Goal: Task Accomplishment & Management: Manage account settings

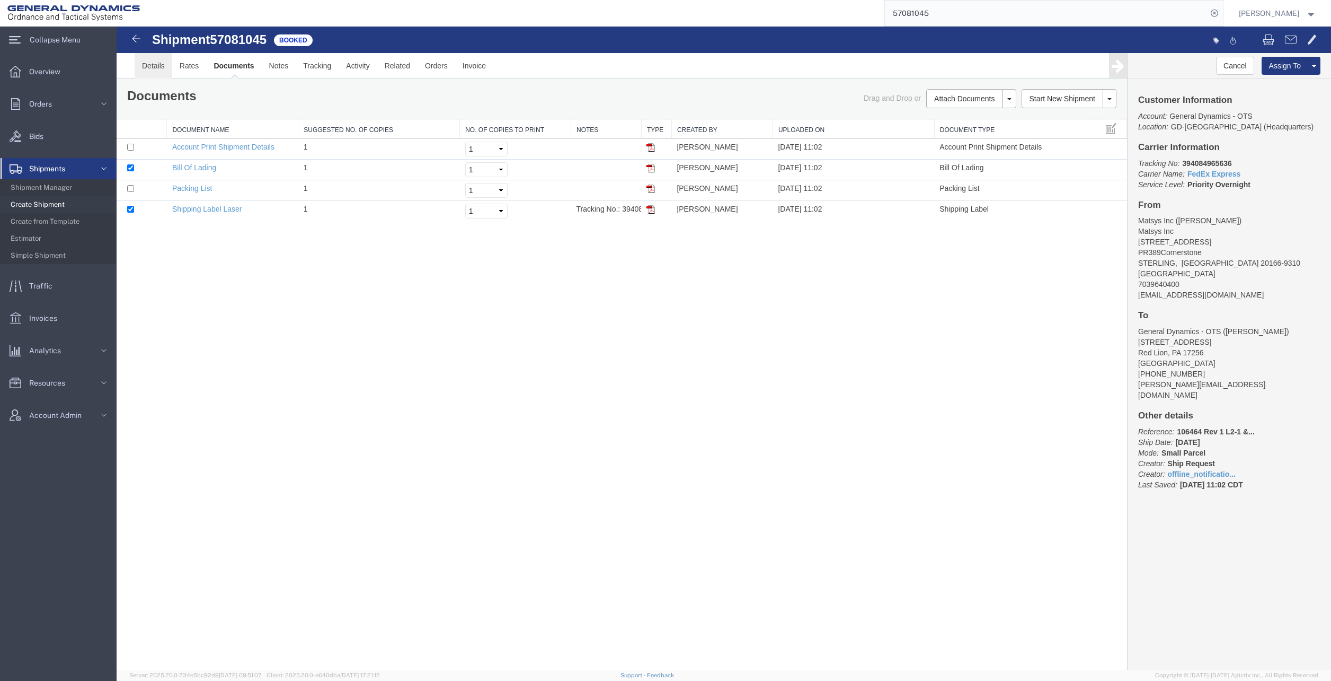
click at [160, 69] on link "Details" at bounding box center [154, 65] width 38 height 25
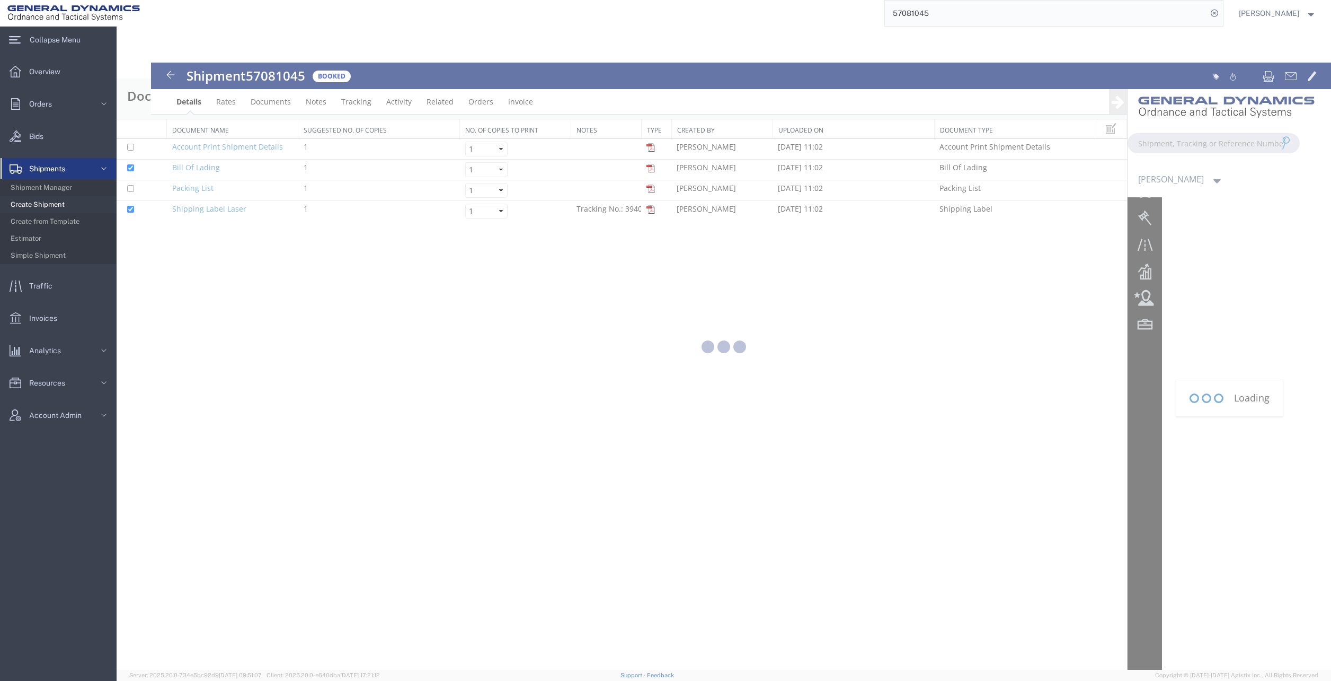
click at [435, 351] on div at bounding box center [724, 348] width 1215 height 643
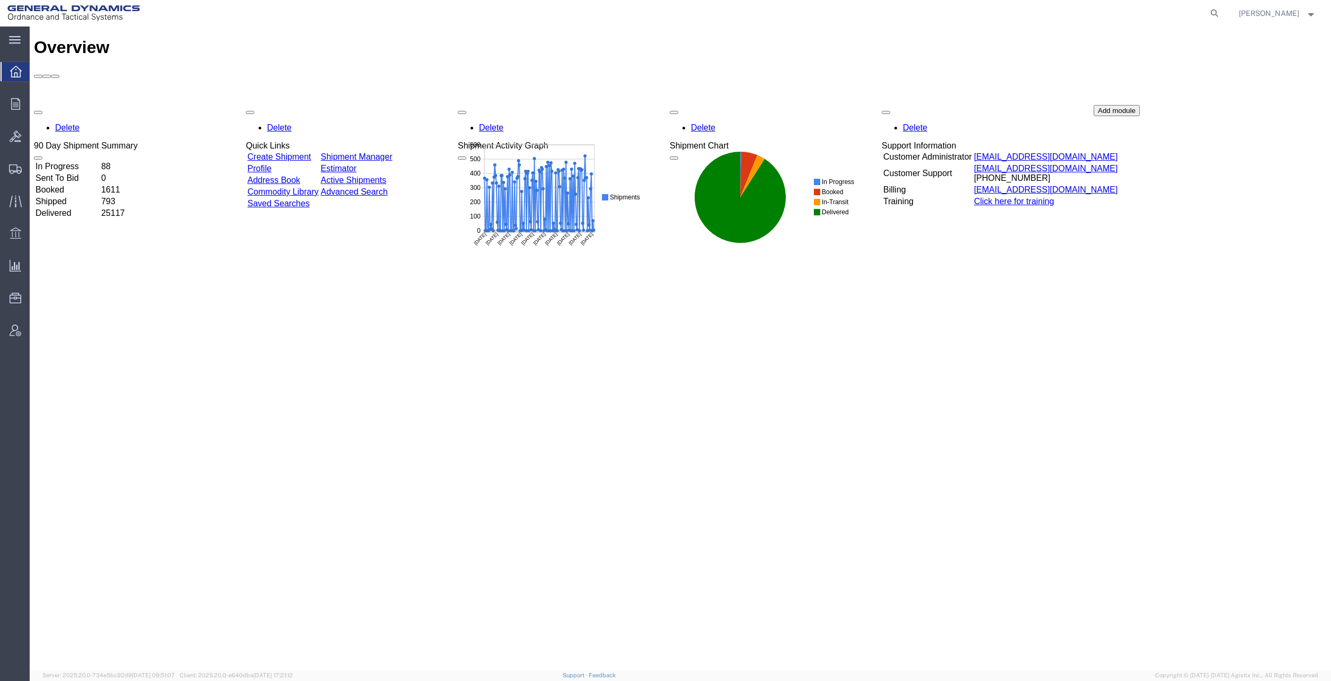
click at [1222, 14] on icon at bounding box center [1214, 13] width 15 height 15
click at [1099, 13] on input "search" at bounding box center [1046, 13] width 322 height 25
paste input "57081045"
type input "57081045"
click at [1222, 12] on icon at bounding box center [1214, 13] width 15 height 15
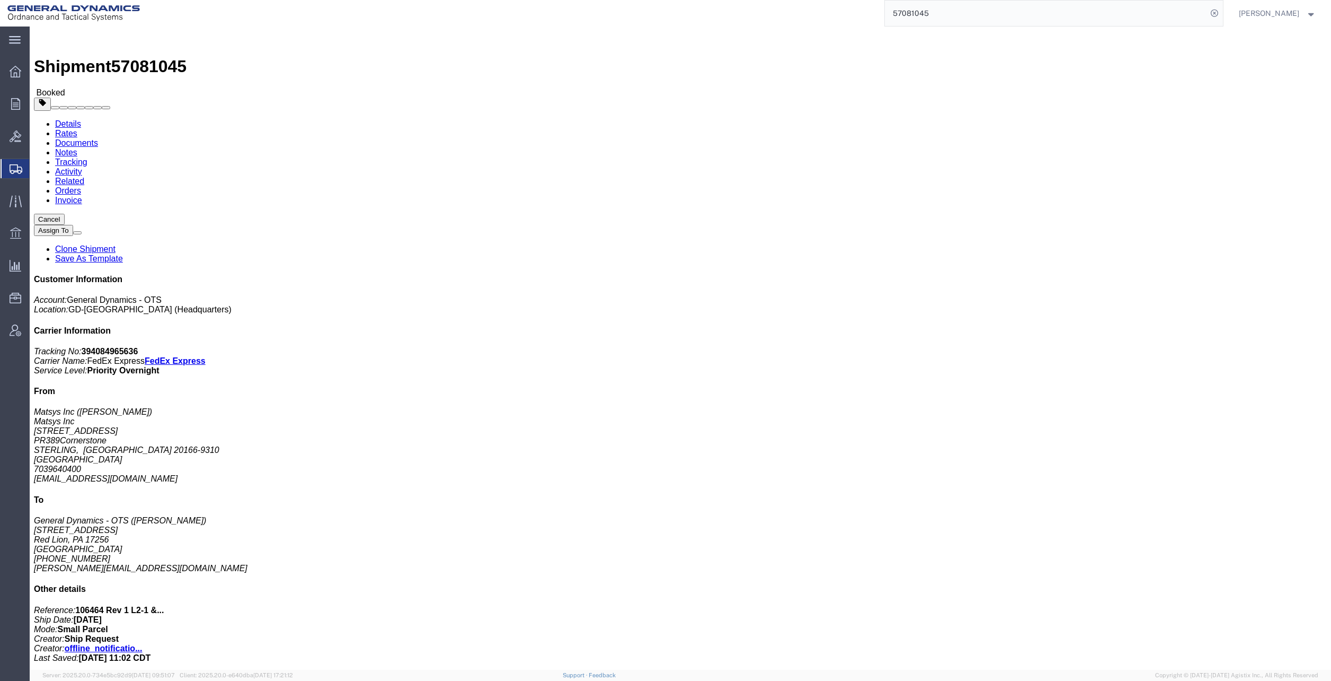
click link "Schedule pickup request"
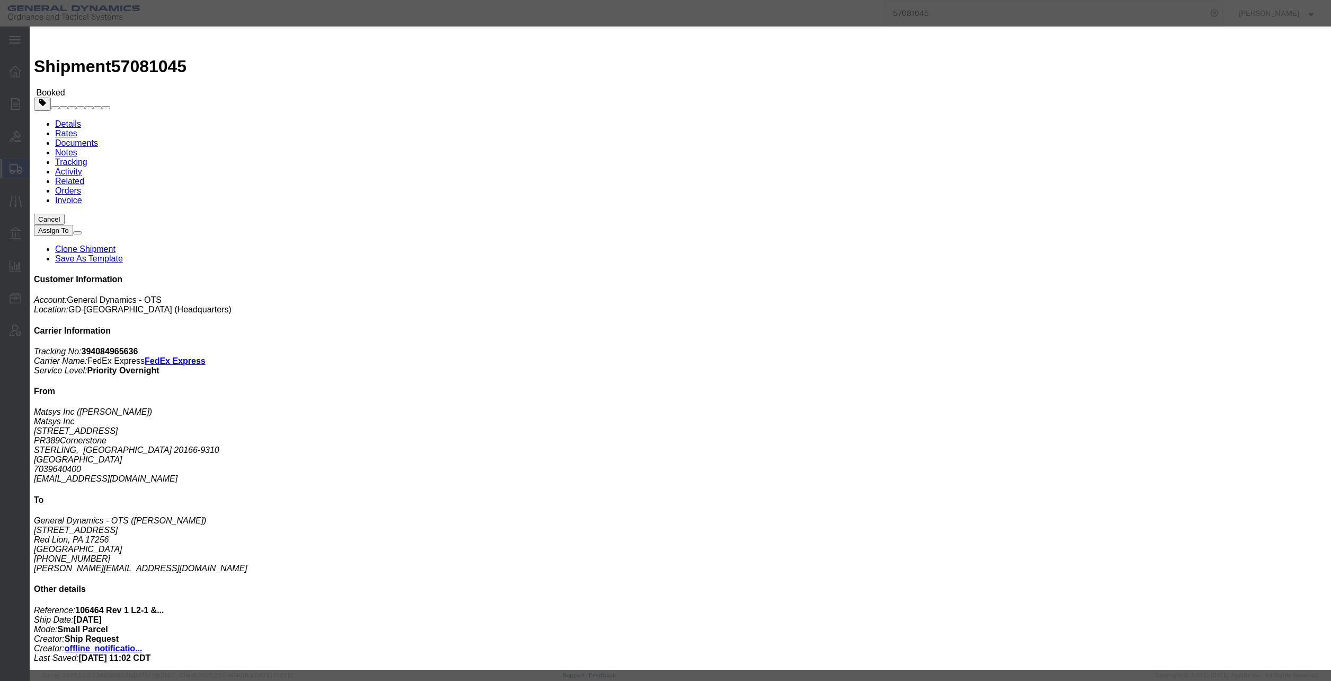
click button "Close"
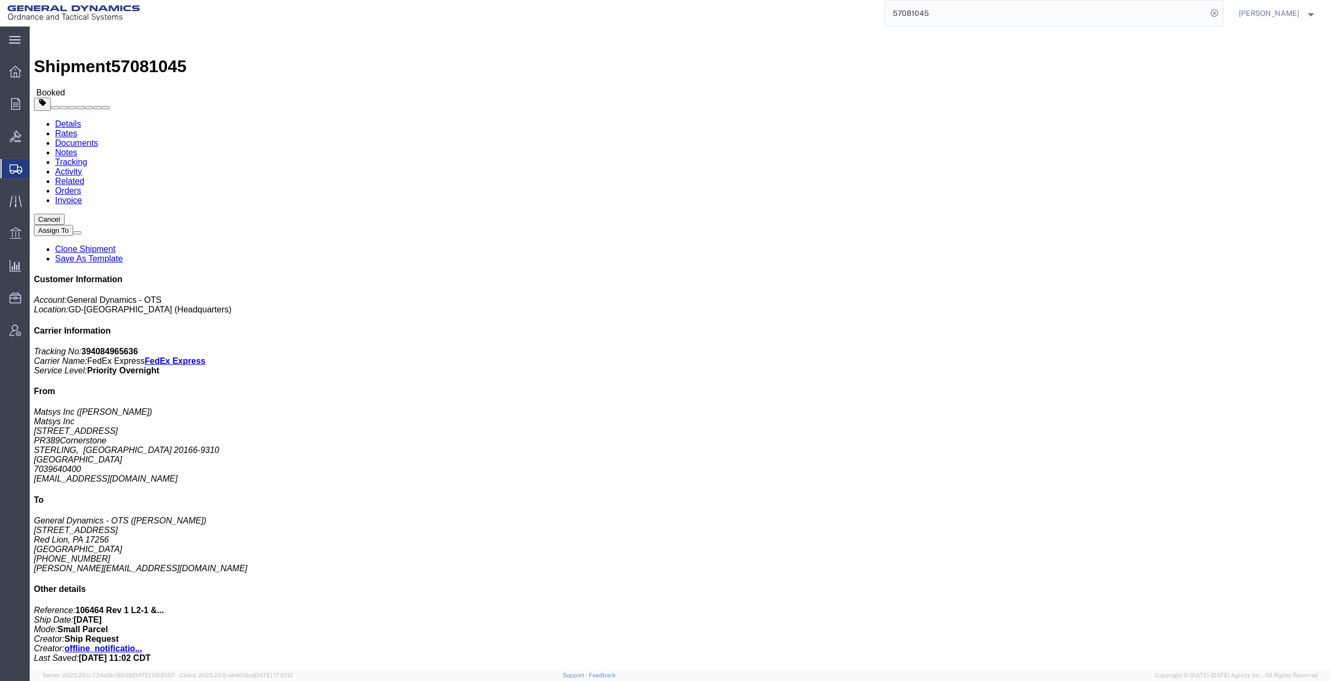
click button "button"
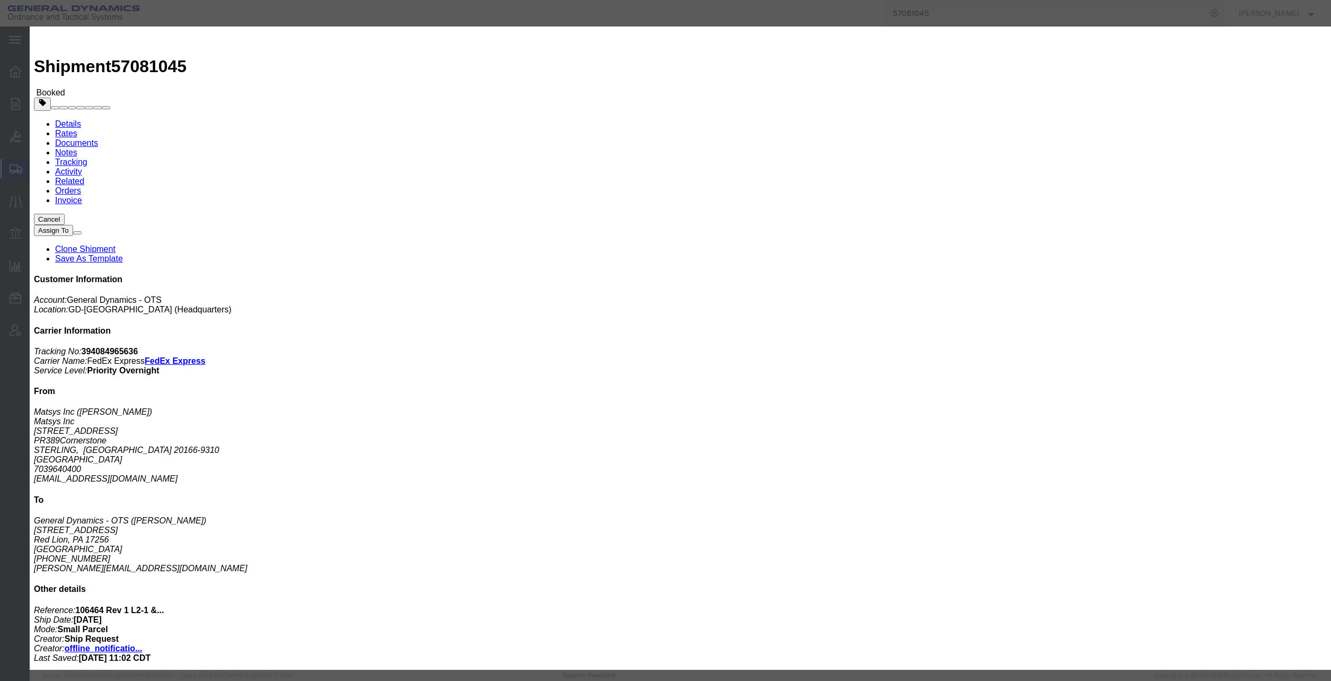
click div "[DATE] 12:01 PM"
type input "2:01 PM"
click button "Apply"
click button "Save"
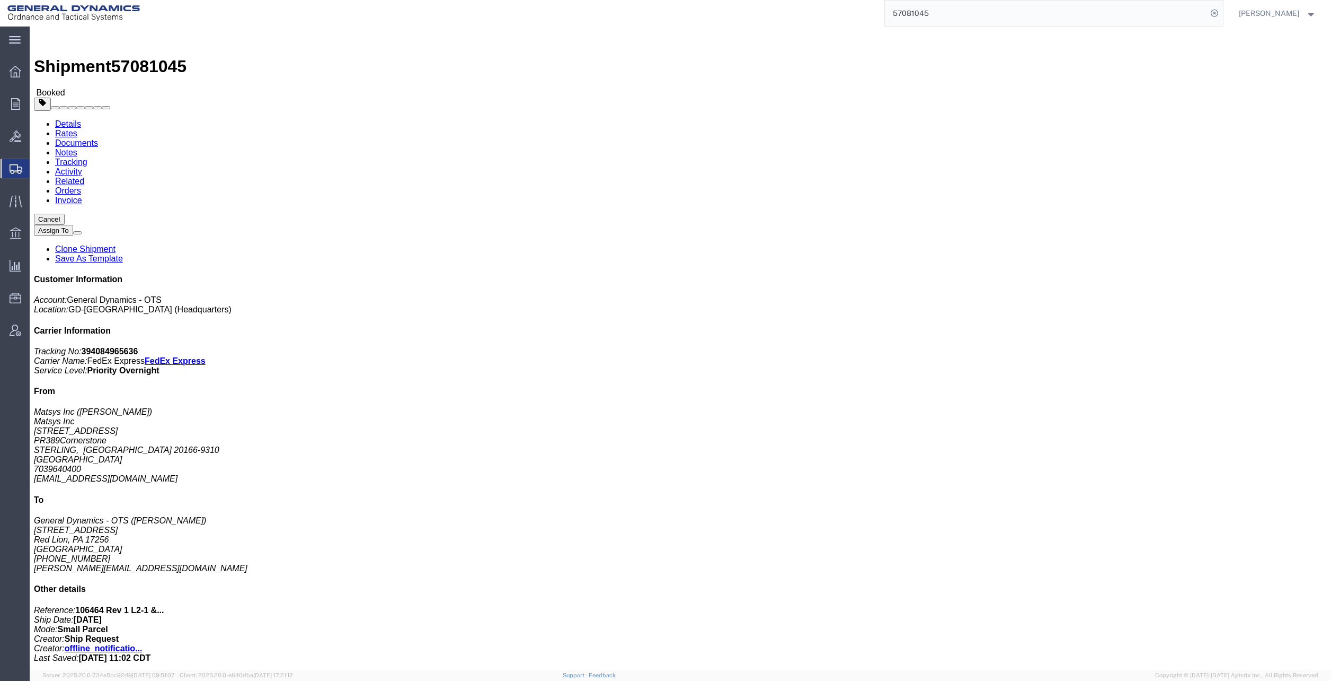
click button "Close"
click link "Schedule pickup request"
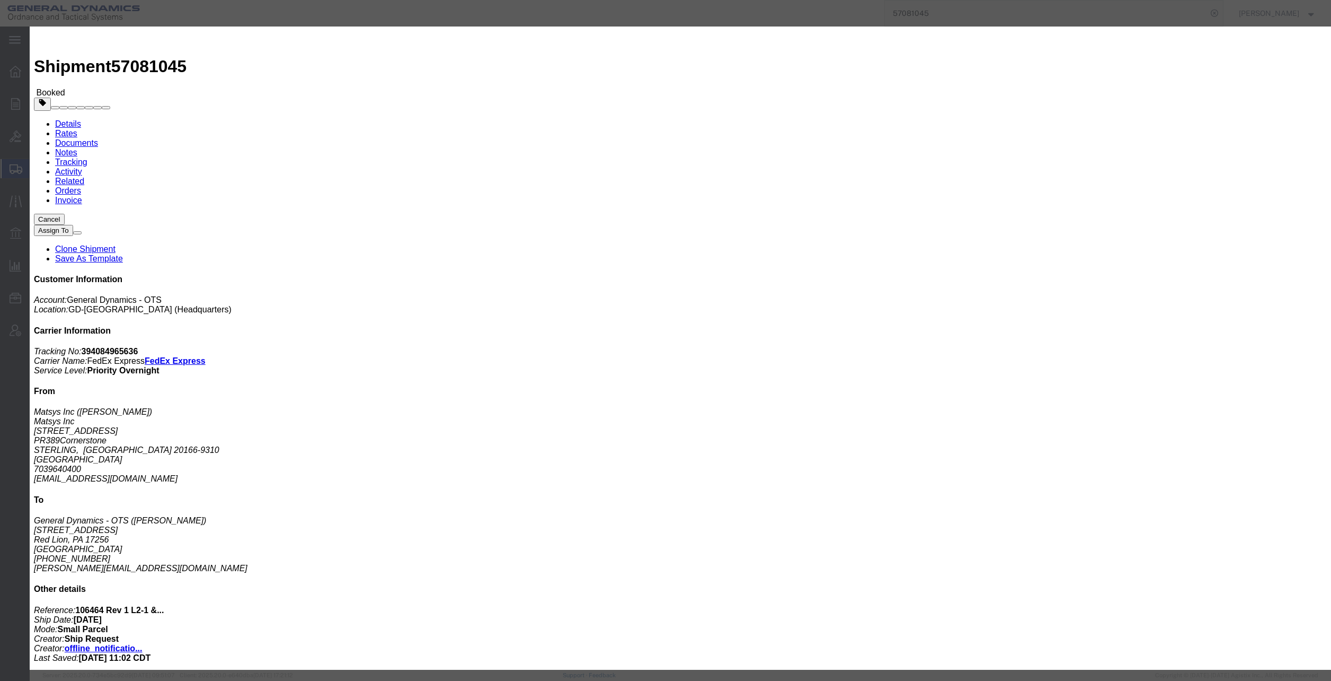
drag, startPoint x: 792, startPoint y: 89, endPoint x: 785, endPoint y: 93, distance: 7.8
click button "Close"
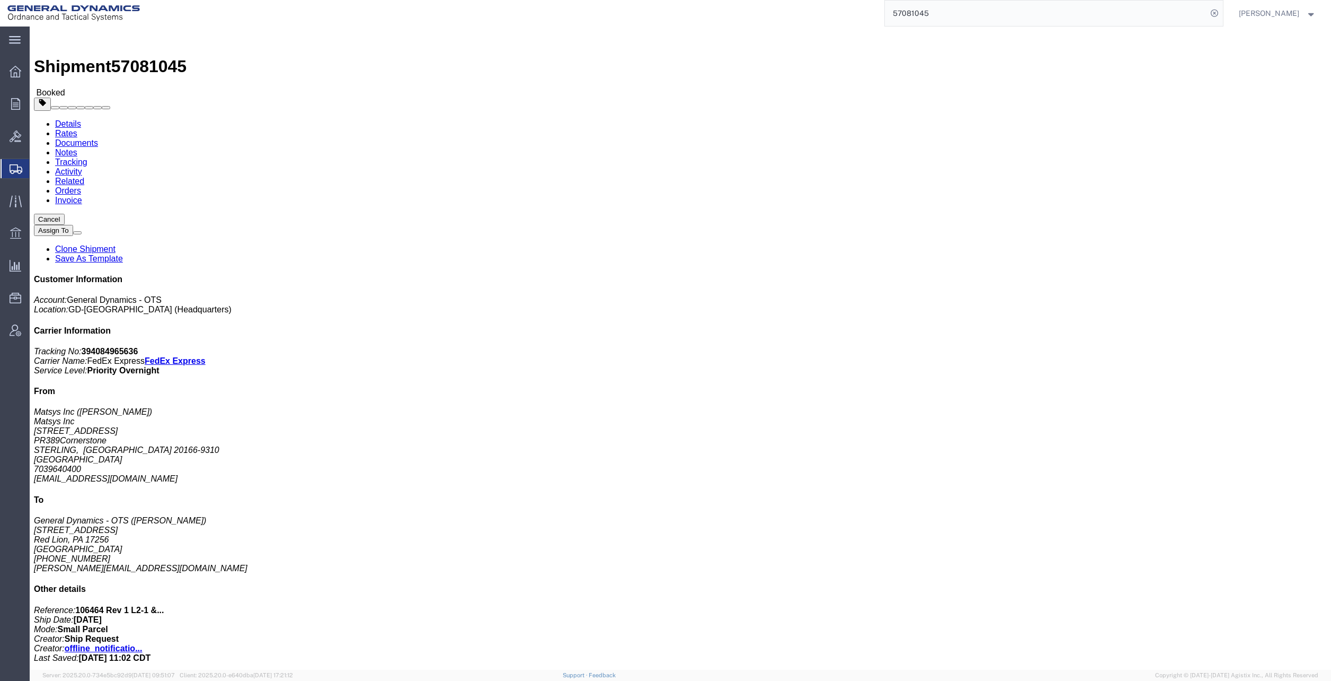
click span "button"
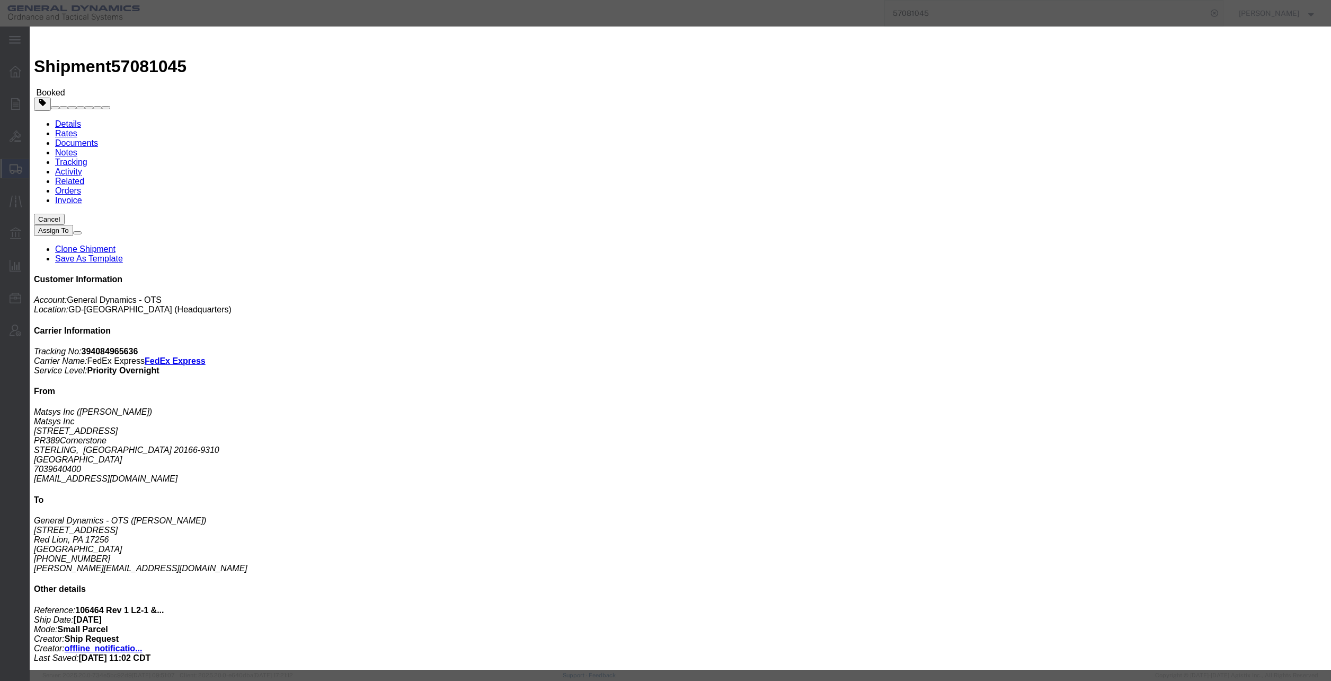
click div "[DATE] 12:01 PM"
click input "2:01 PM"
type input "2:30PM"
click button "Apply"
click button "Save"
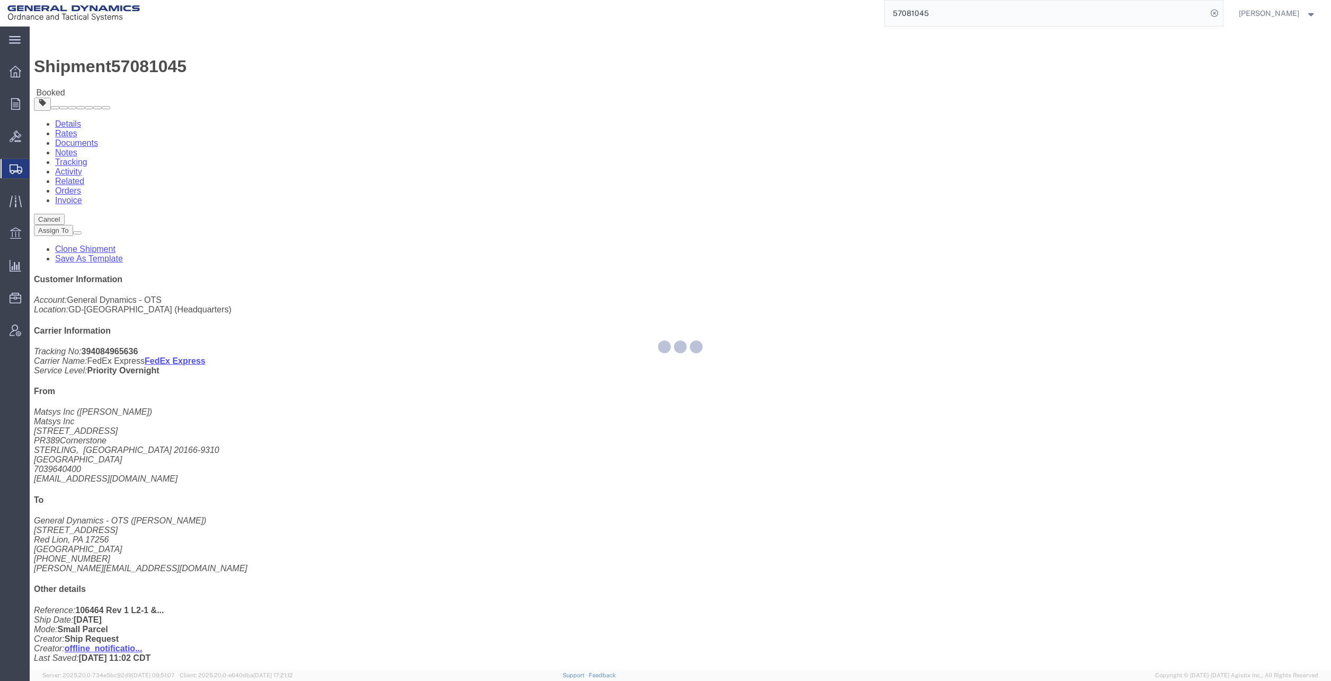
click at [852, 125] on div at bounding box center [681, 348] width 1302 height 643
click at [837, 124] on div at bounding box center [681, 348] width 1302 height 643
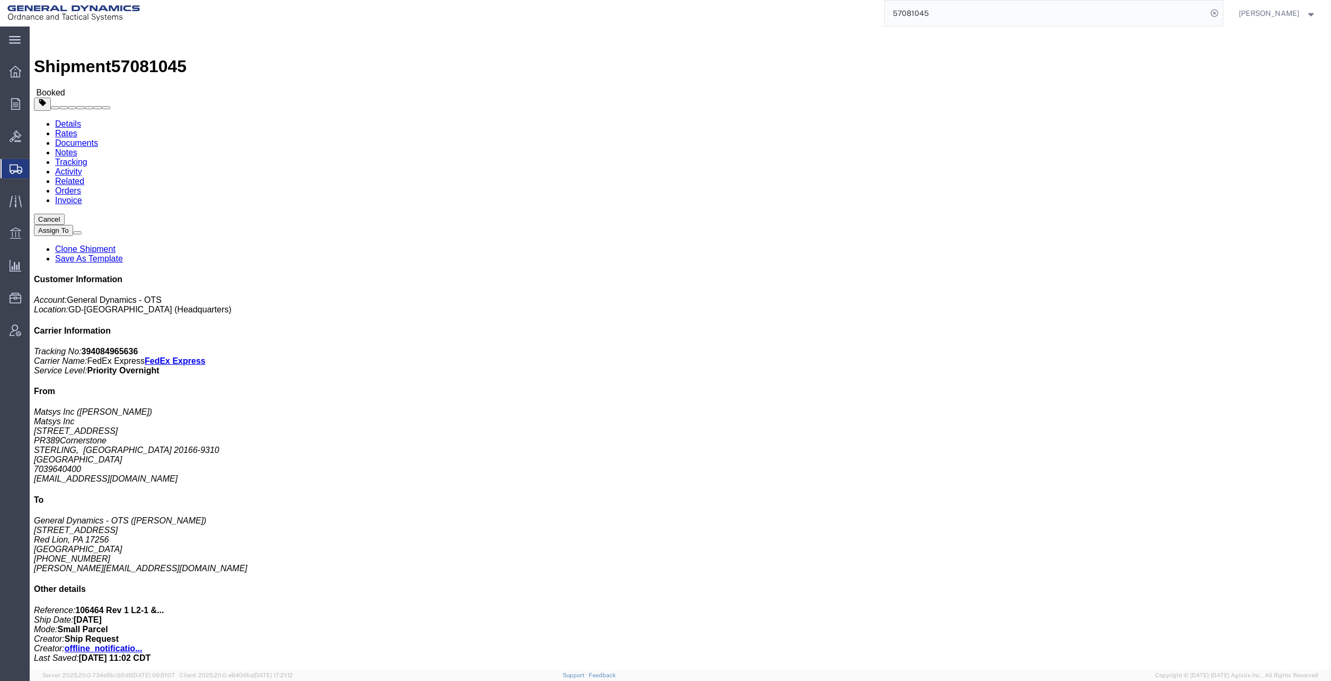
click button "Close"
click button "button"
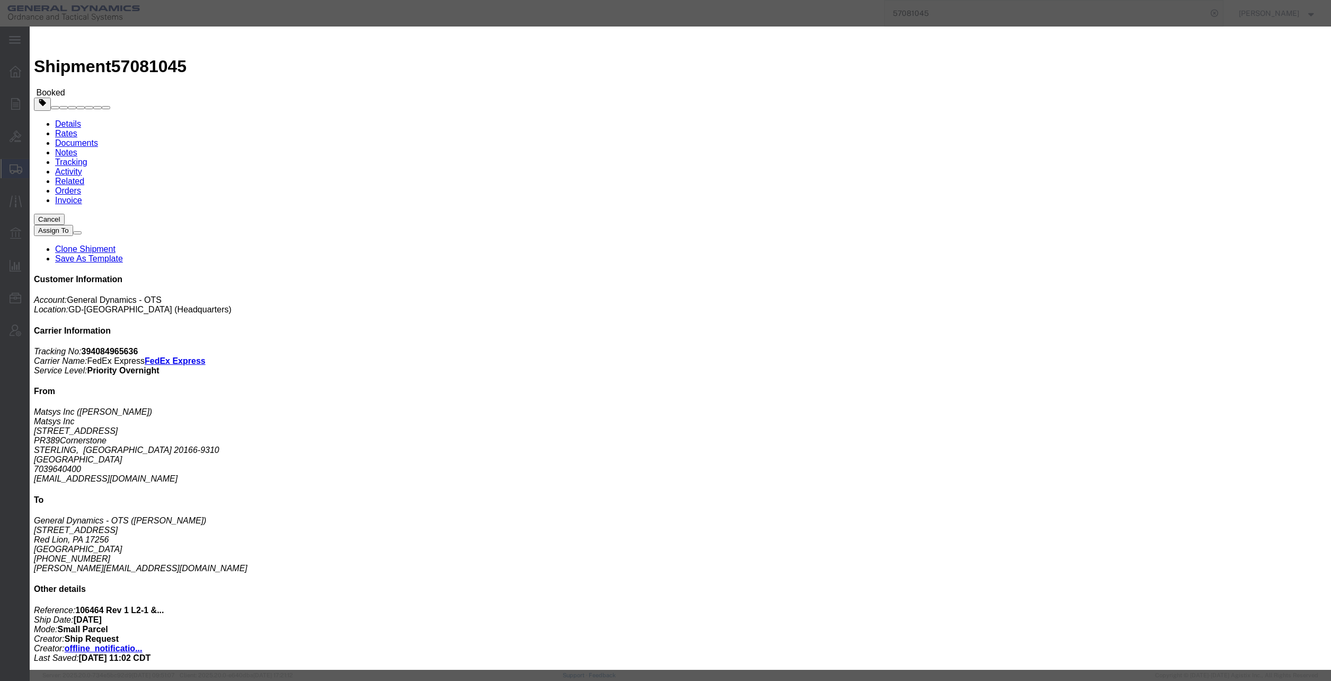
click div "[DATE] 12:01 PM"
click input "2:01 PM"
type input "2:30 PM"
click button "Apply"
click div "Notify carrier of changes Cancel Save"
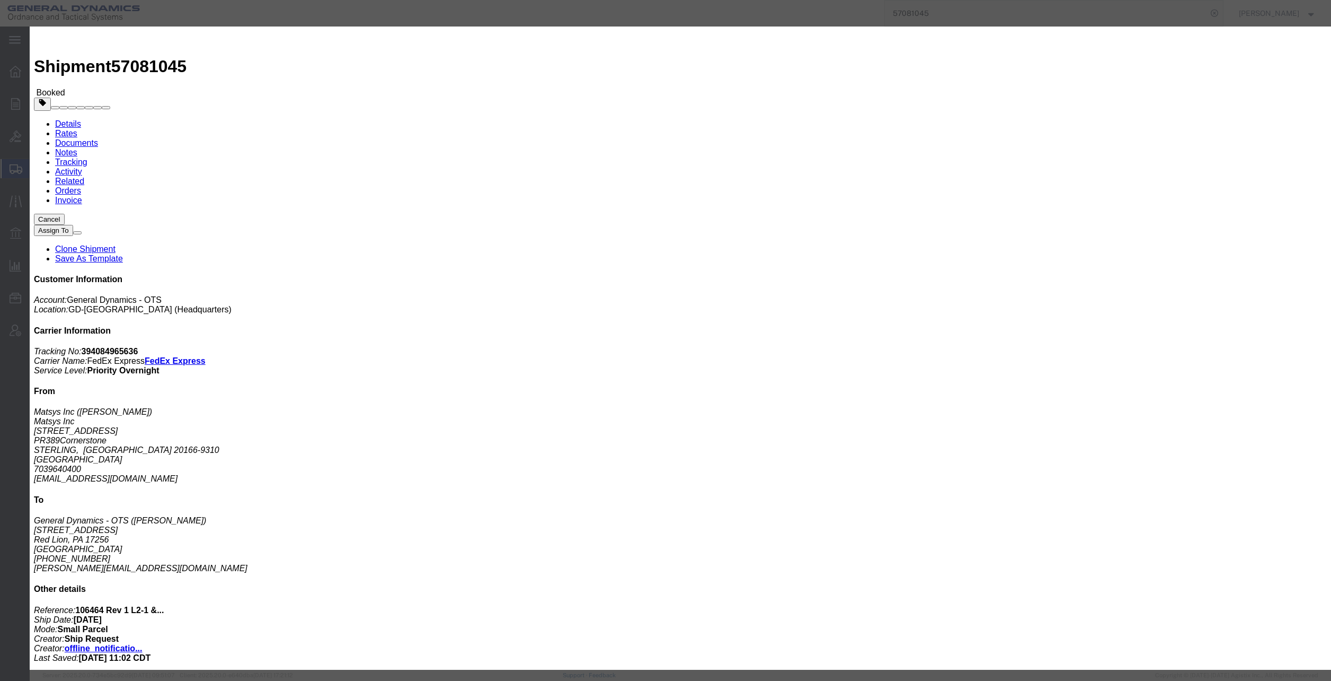
click button "Save"
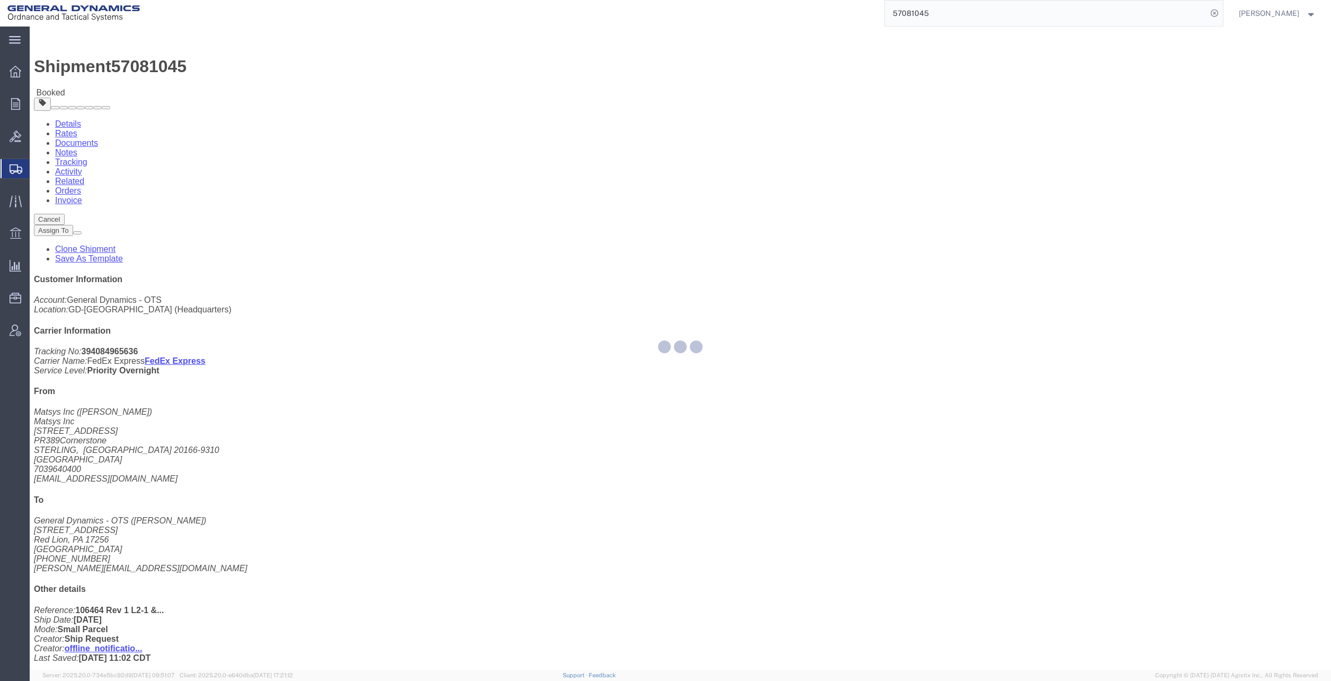
click at [836, 118] on div at bounding box center [681, 348] width 1302 height 643
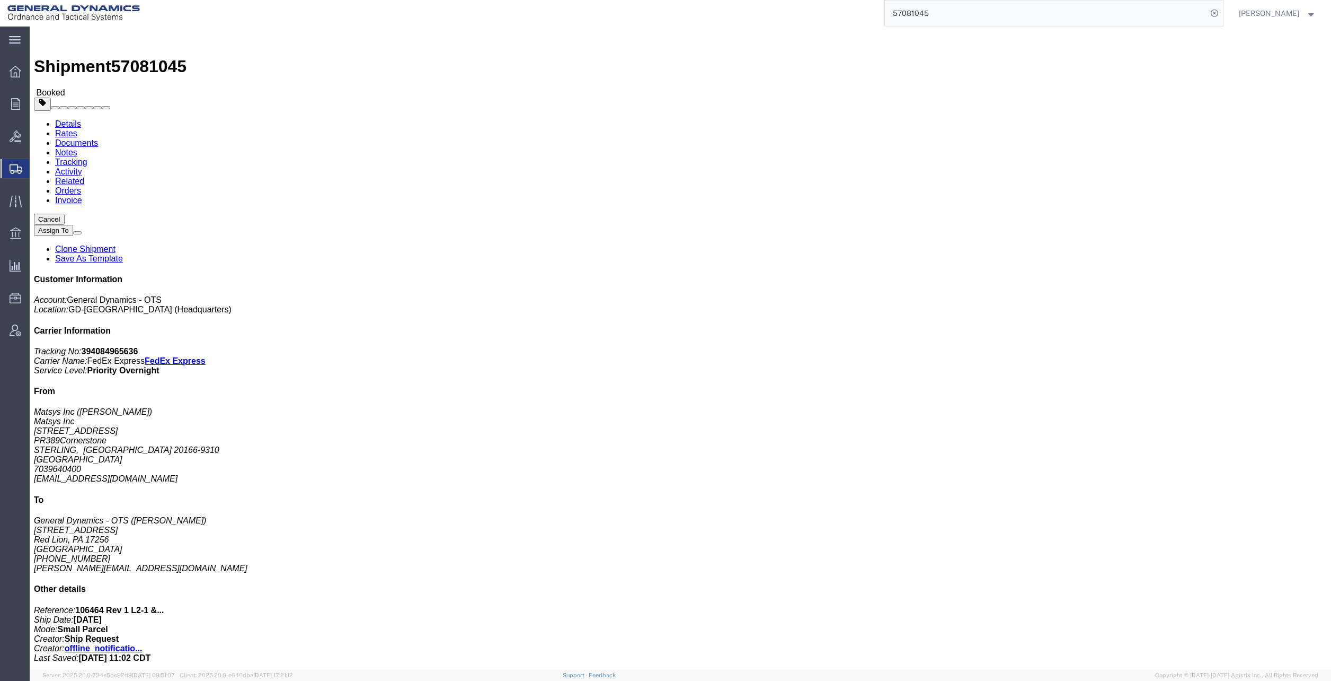
click button "Close"
click button "button"
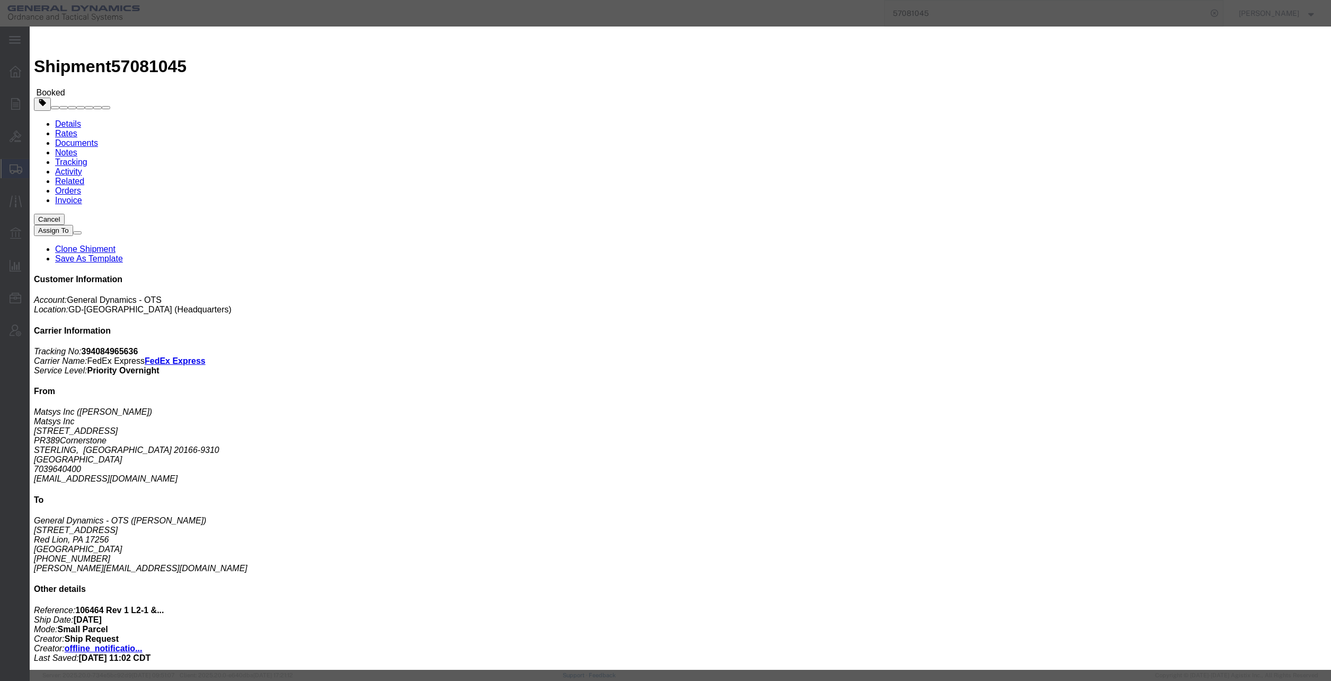
click div "[DATE] 12:01 PM"
type input "3:01 PM"
click button "Apply"
click button "Save"
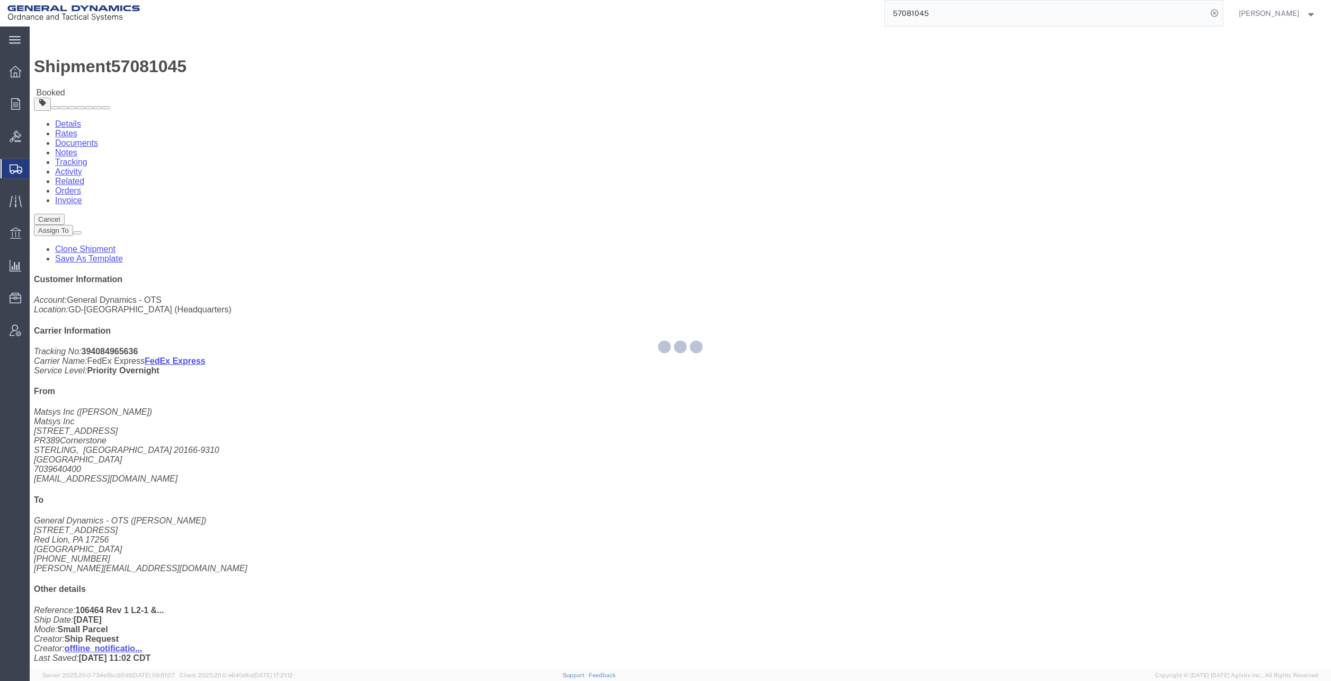
click at [841, 125] on div at bounding box center [681, 348] width 1302 height 643
click at [836, 119] on div at bounding box center [681, 348] width 1302 height 643
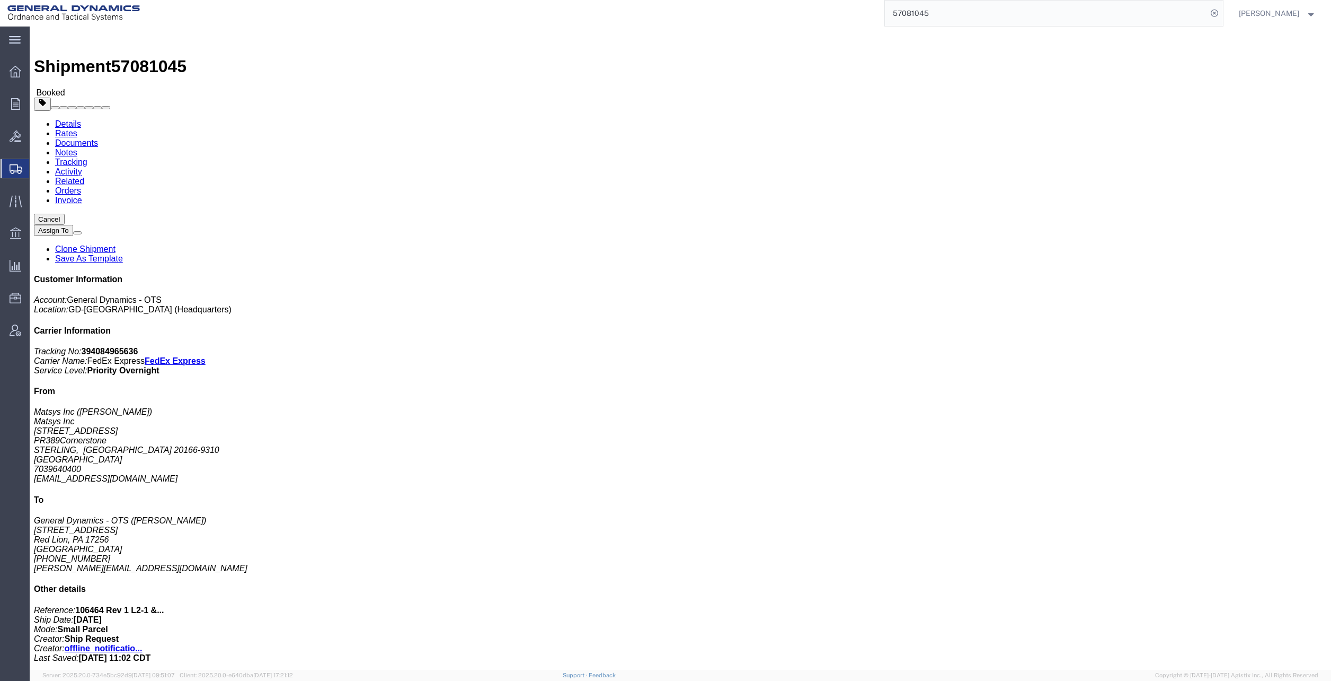
click icon "button"
click div "Shipment Detail Ship From Matsys Inc ([PERSON_NAME]) Matsys Inc [STREET_ADDRESS…"
click button "button"
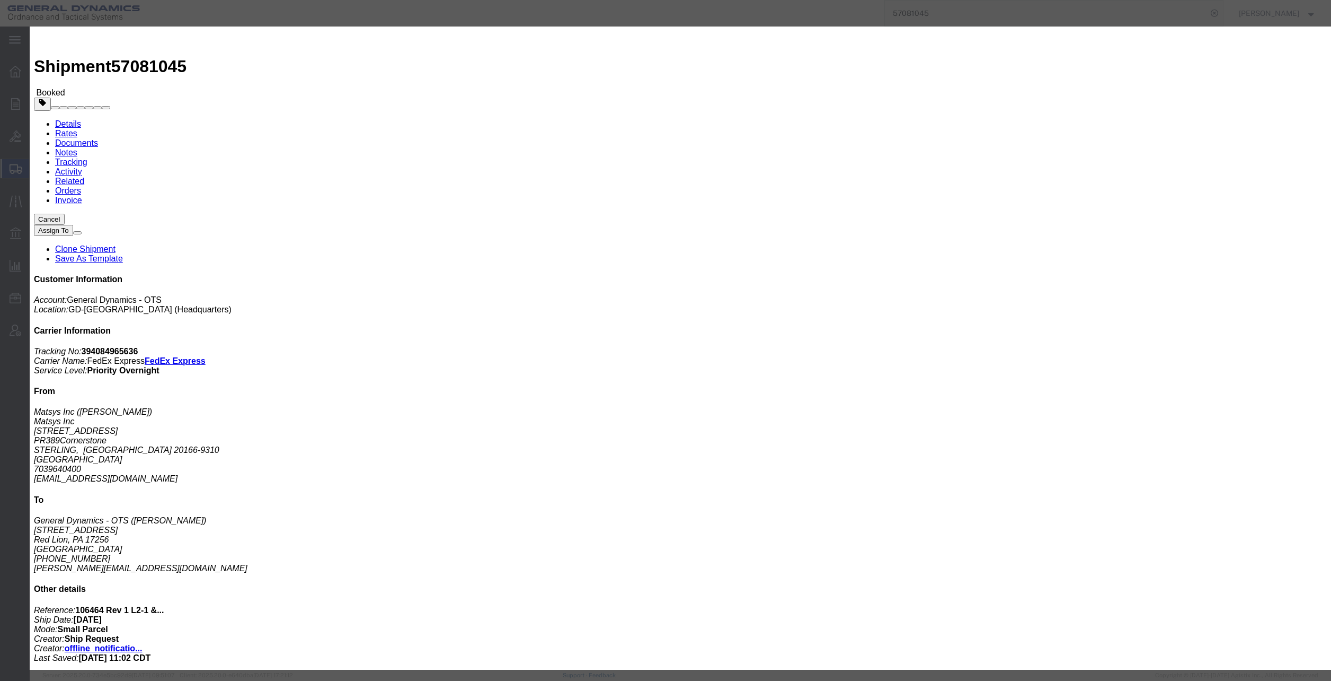
click div "[DATE] 12:01 PM"
click button "Apply"
click button "Save"
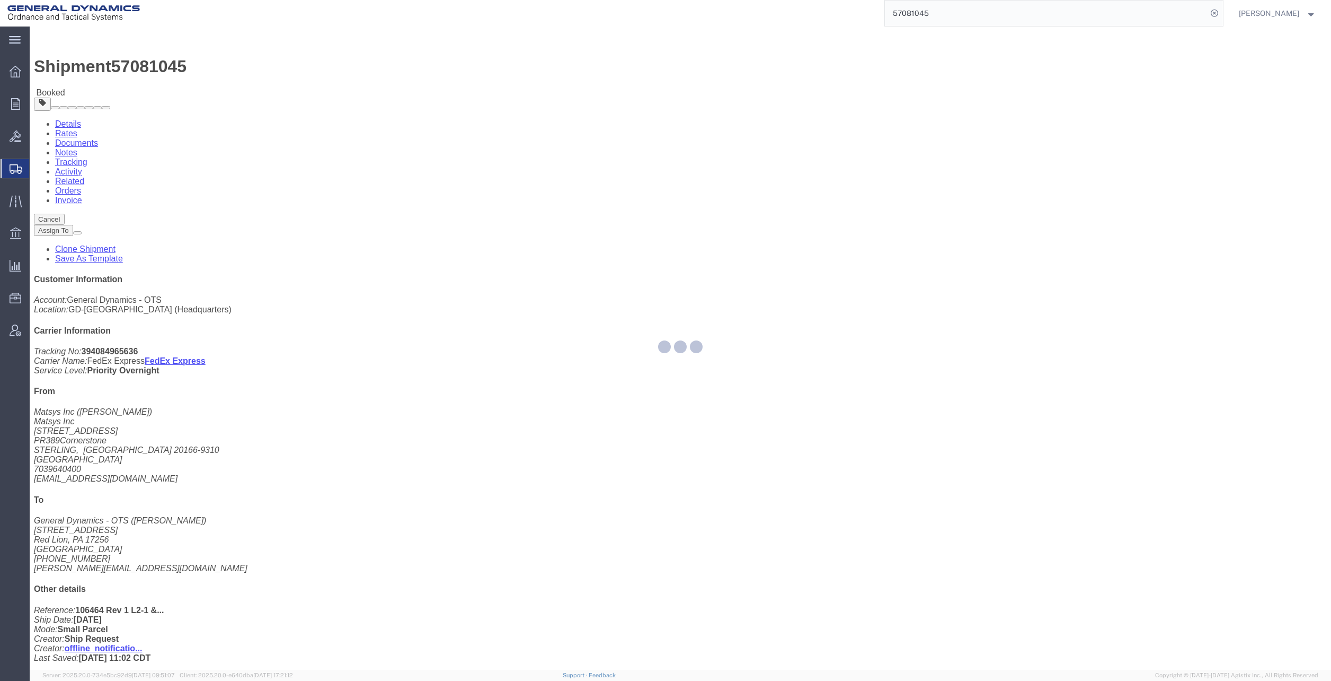
click at [846, 126] on div at bounding box center [681, 348] width 1302 height 643
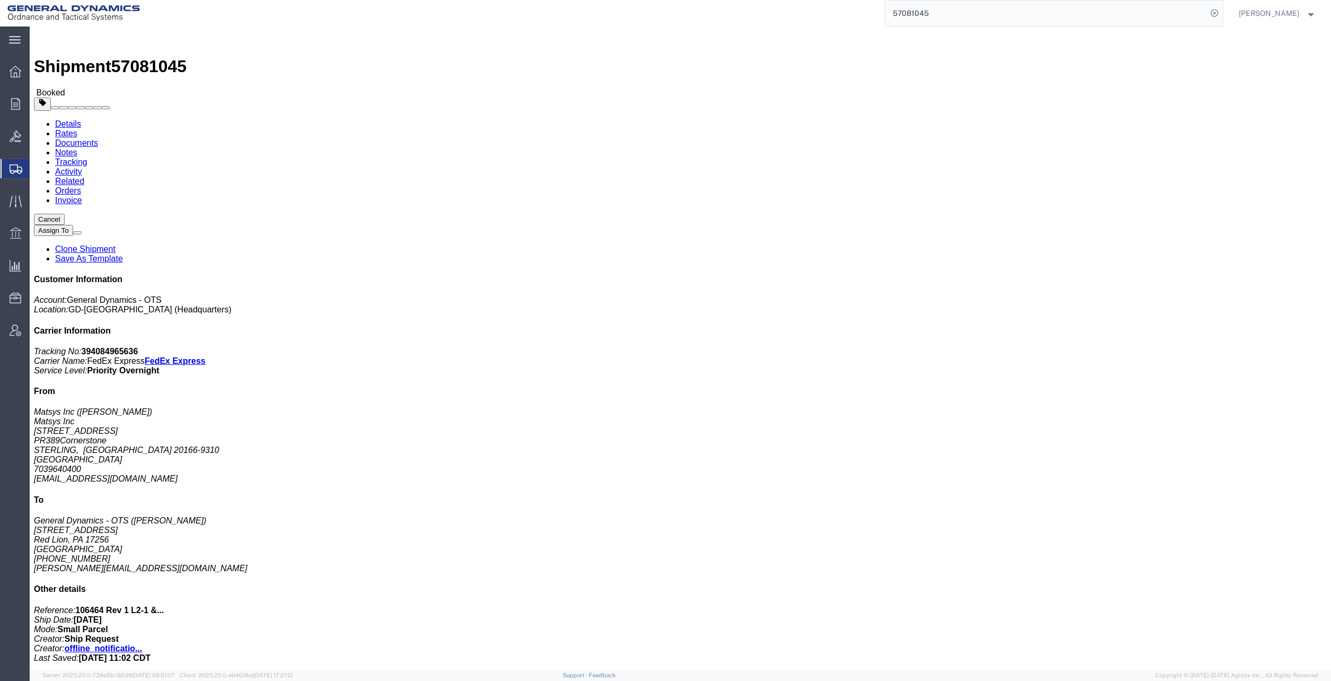
click button "Close"
click span "button"
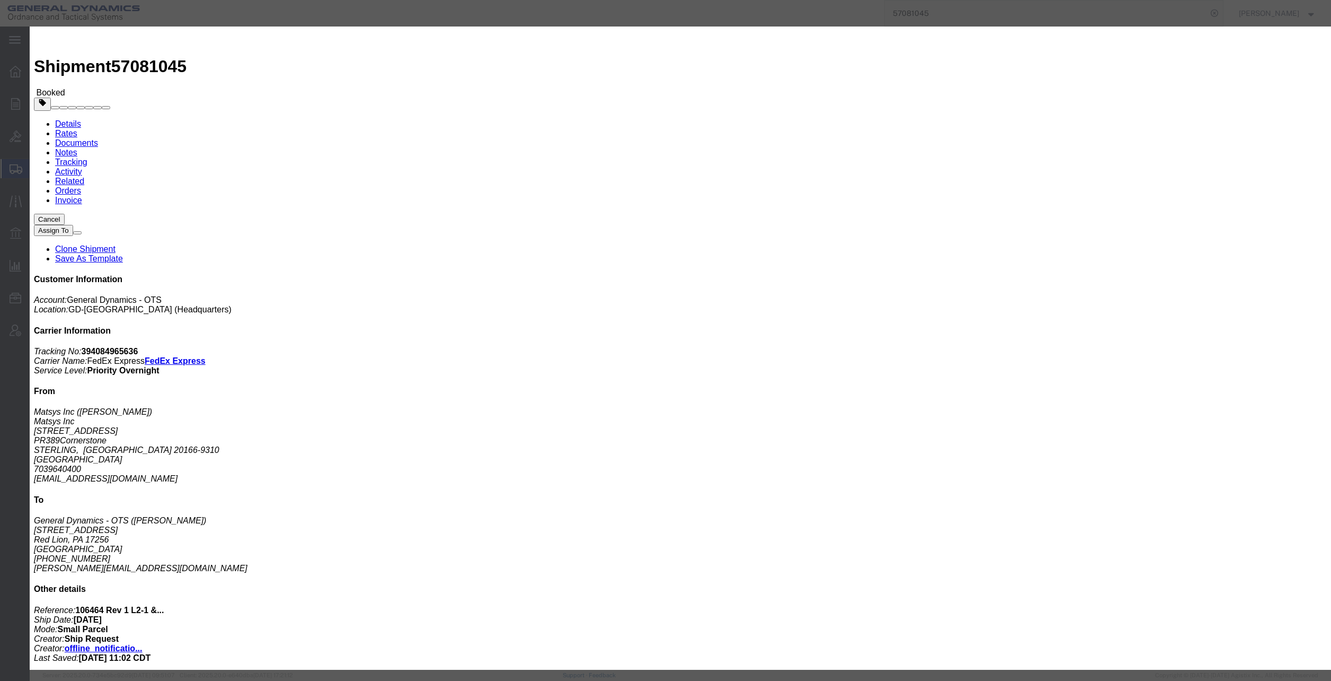
click icon
click div "[DATE] 12:01 PM"
click button "Apply"
click div "[DATE] 1:01 PM"
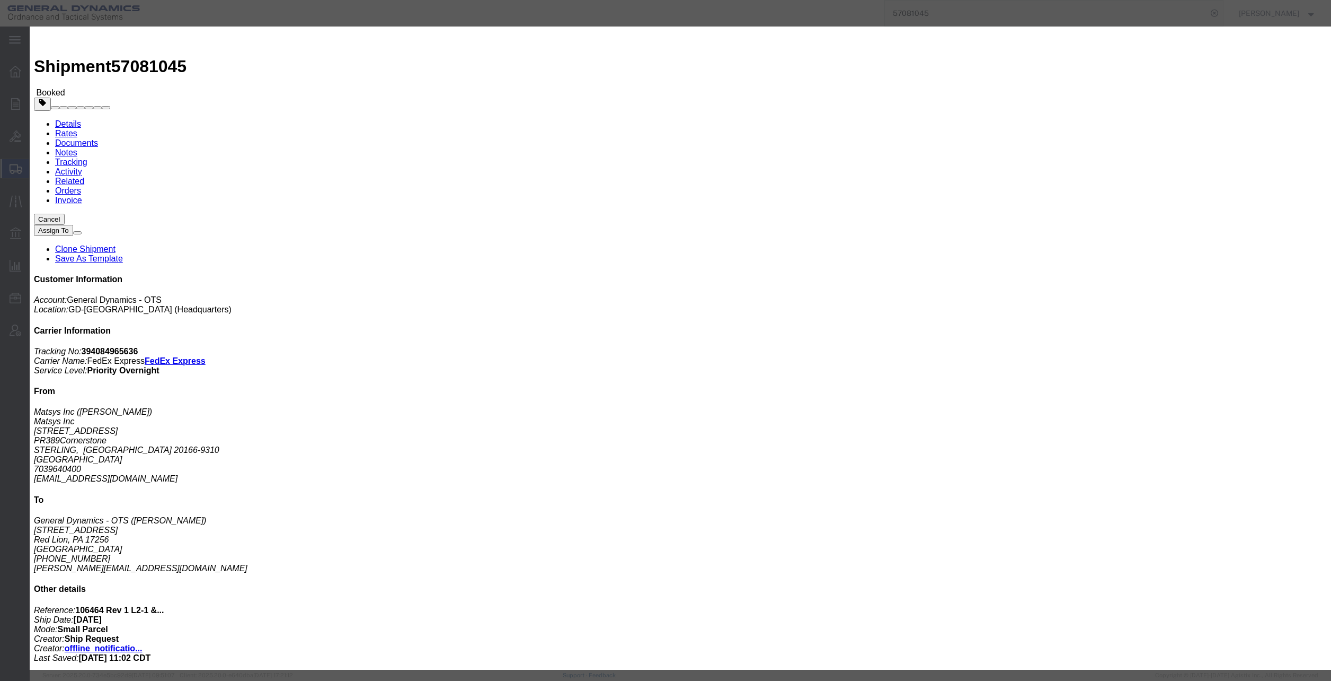
type input "5:01 PM"
click button "Apply"
click button "Save"
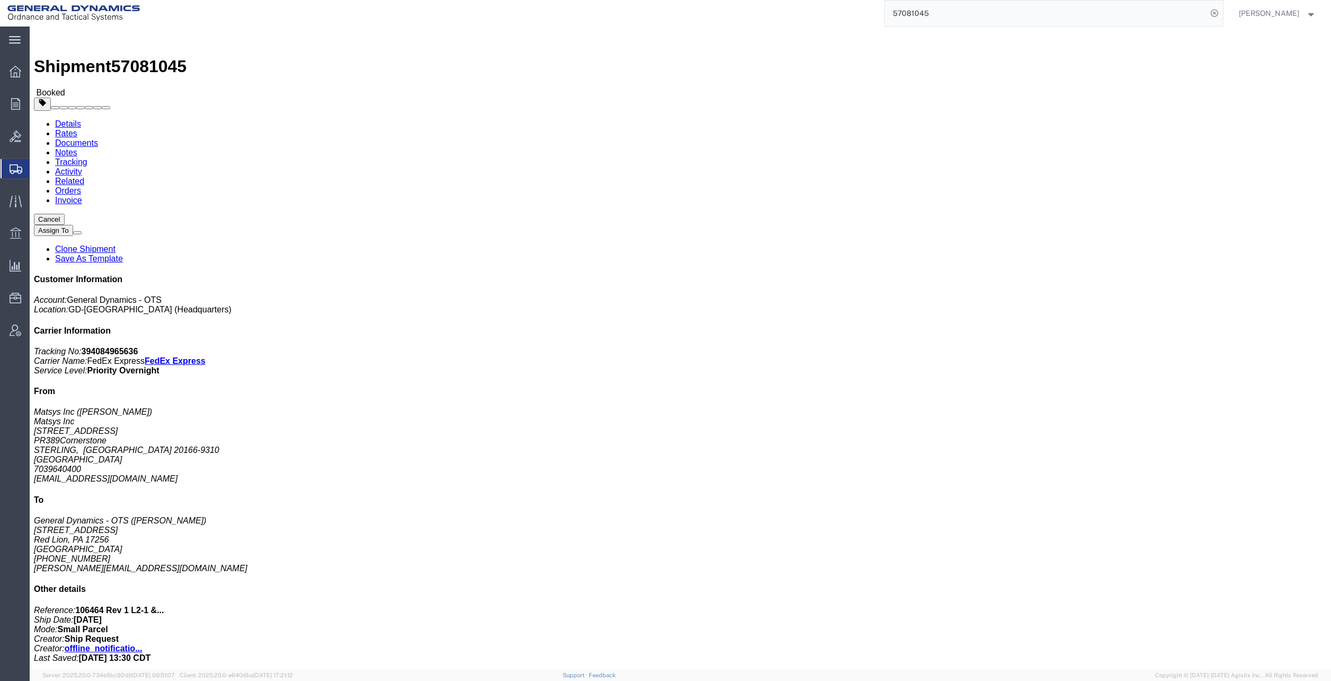
click button "Close"
